Goal: Complete application form: Complete application form

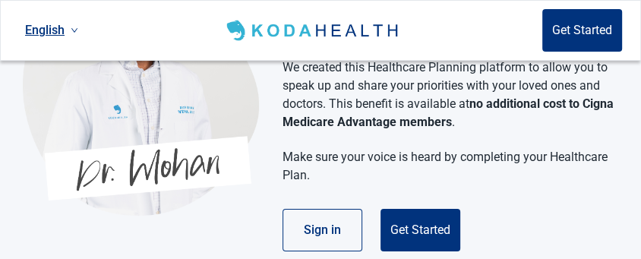
scroll to position [152, 0]
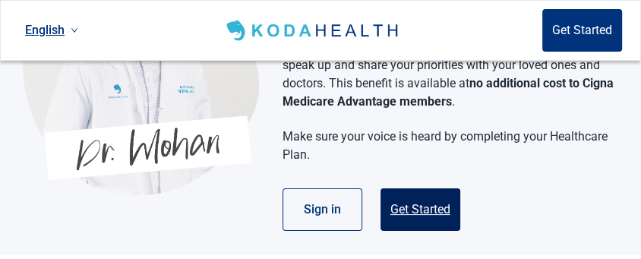
click at [434, 209] on button "Get Started" at bounding box center [420, 209] width 80 height 43
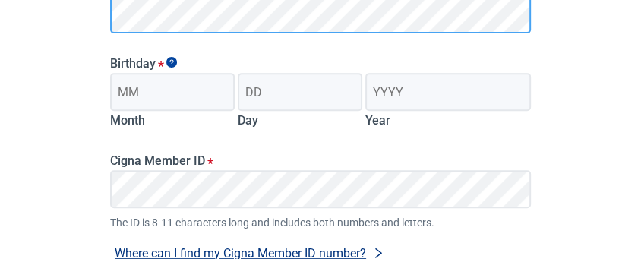
scroll to position [380, 0]
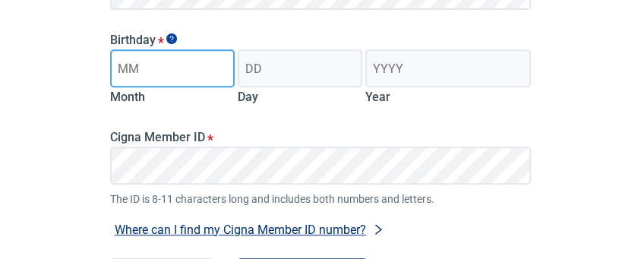
click at [164, 72] on input "Month" at bounding box center [172, 68] width 124 height 38
type input "07"
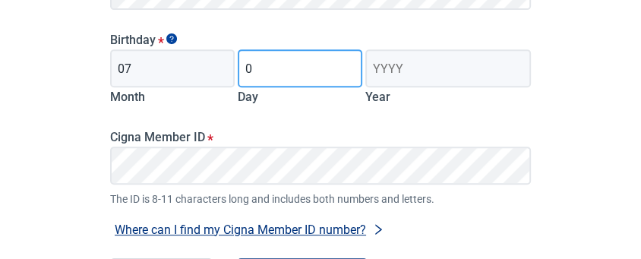
type input "06"
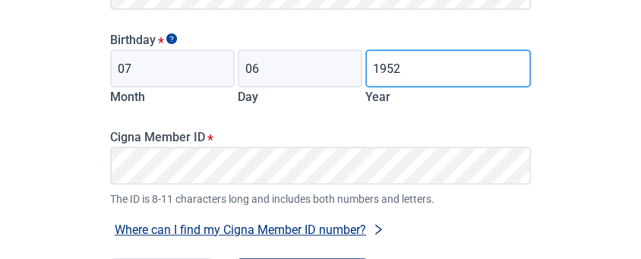
type input "1952"
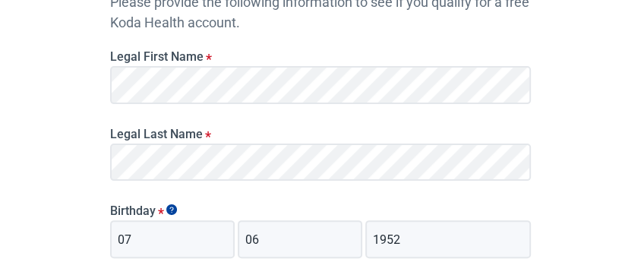
scroll to position [0, 0]
